Goal: Task Accomplishment & Management: Use online tool/utility

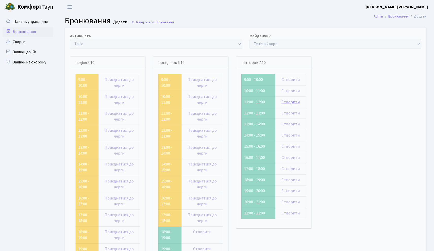
drag, startPoint x: 0, startPoint y: 0, endPoint x: 288, endPoint y: 102, distance: 305.4
click at [288, 102] on link "Створити" at bounding box center [291, 102] width 18 height 6
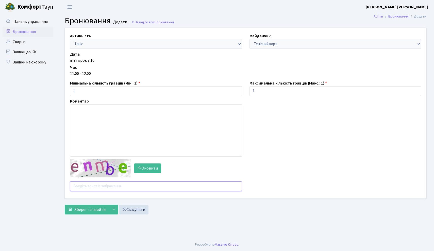
drag, startPoint x: 0, startPoint y: 0, endPoint x: 93, endPoint y: 184, distance: 206.6
click at [93, 184] on input "text" at bounding box center [156, 187] width 172 height 10
type input "x3ujj"
drag, startPoint x: 93, startPoint y: 184, endPoint x: 80, endPoint y: 212, distance: 30.2
click at [80, 212] on span "Зберегти і вийти" at bounding box center [89, 210] width 31 height 6
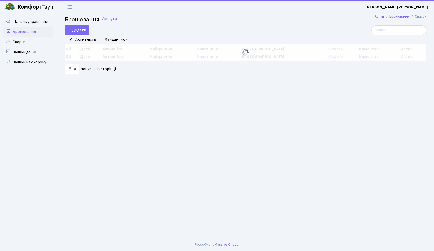
select select "25"
